Goal: Task Accomplishment & Management: Manage account settings

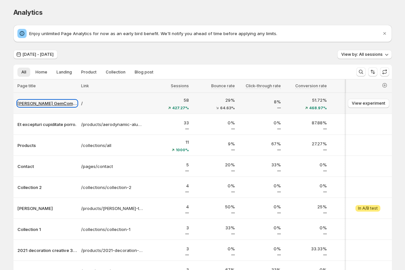
click at [36, 106] on p "[PERSON_NAME] GemCommerce" at bounding box center [47, 103] width 60 height 7
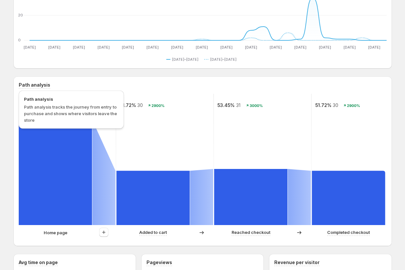
scroll to position [122, 0]
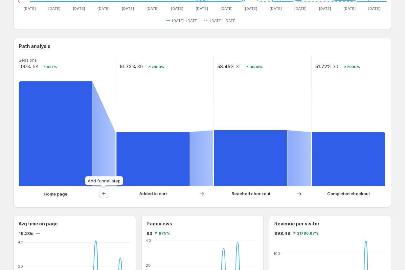
click at [106, 195] on icon "button" at bounding box center [104, 194] width 7 height 7
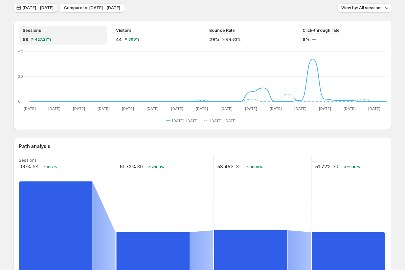
scroll to position [0, 0]
